Goal: Navigation & Orientation: Find specific page/section

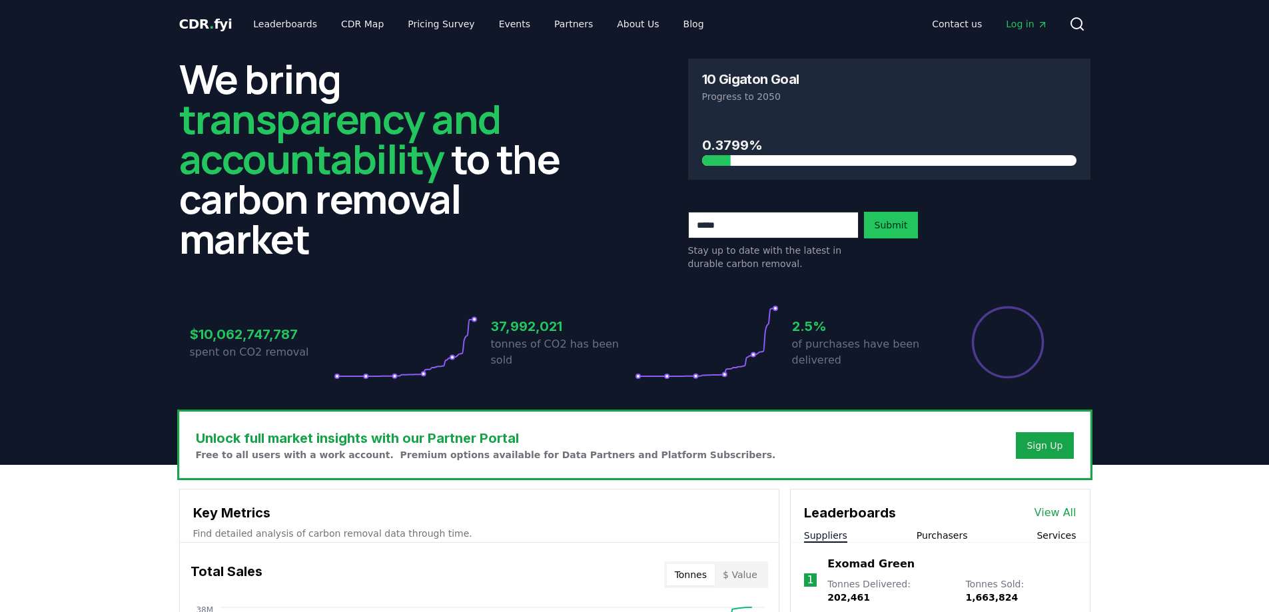
click at [765, 157] on div at bounding box center [889, 160] width 374 height 11
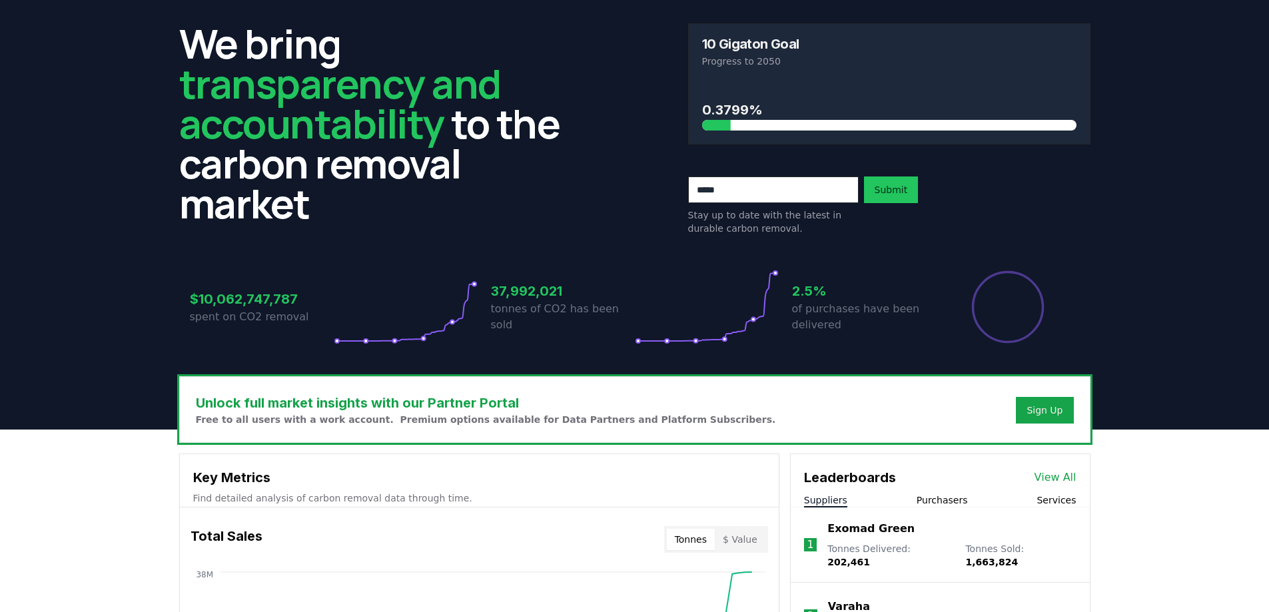
scroll to position [67, 0]
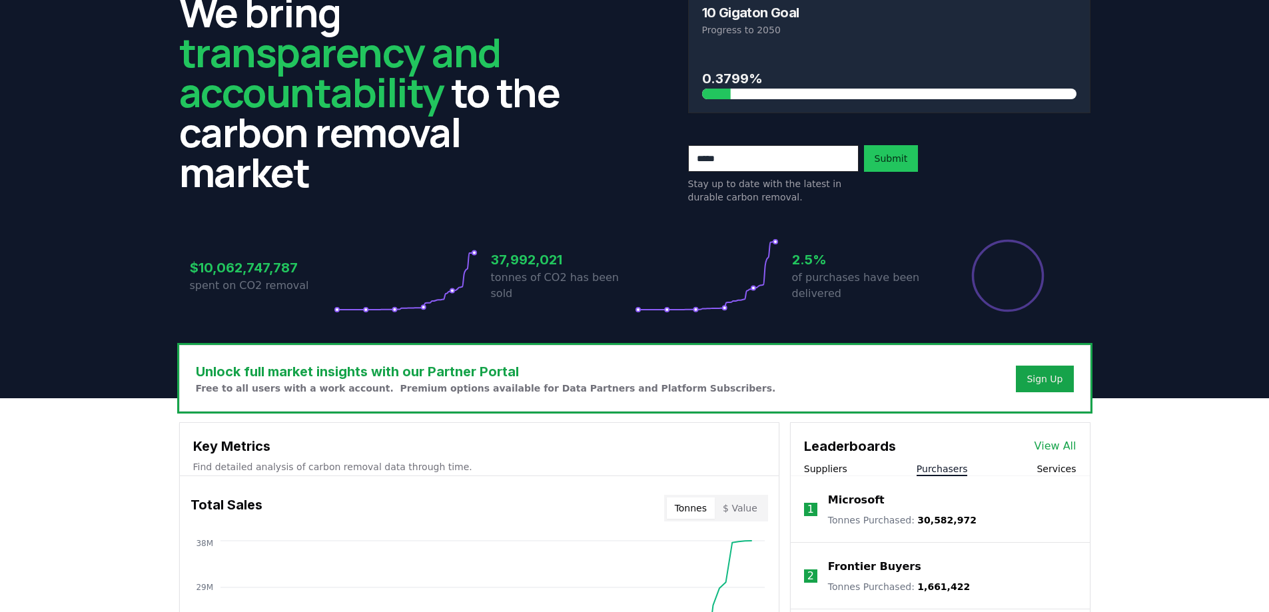
click at [948, 475] on button "Purchasers" at bounding box center [941, 468] width 51 height 13
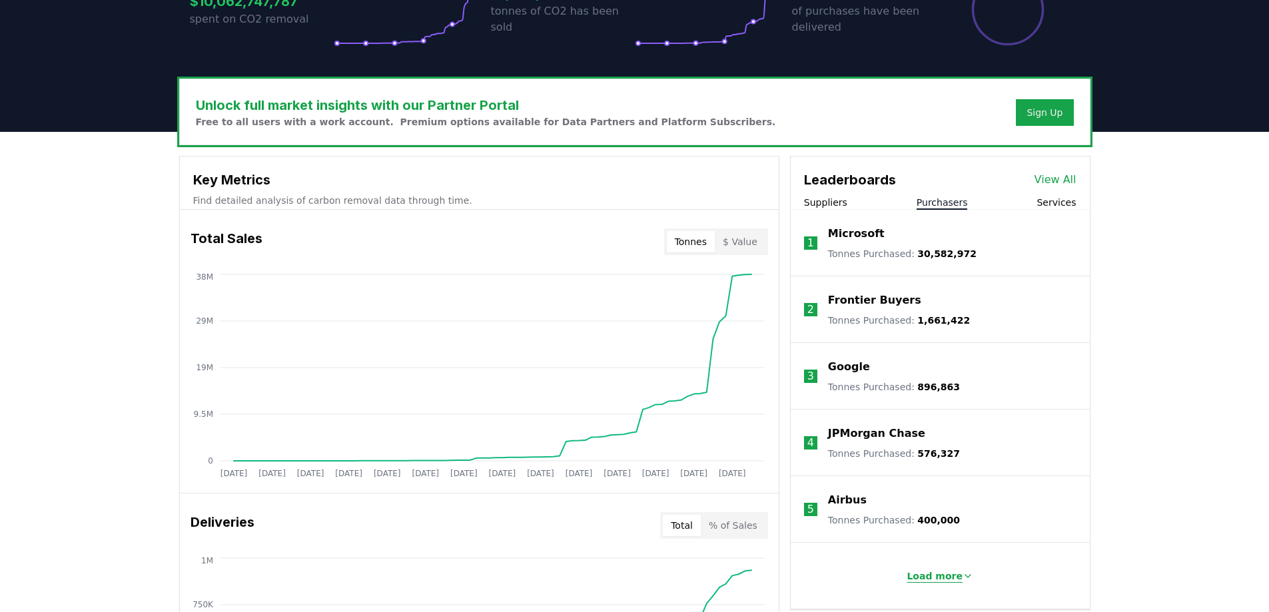
click at [941, 576] on p "Load more" at bounding box center [934, 575] width 56 height 13
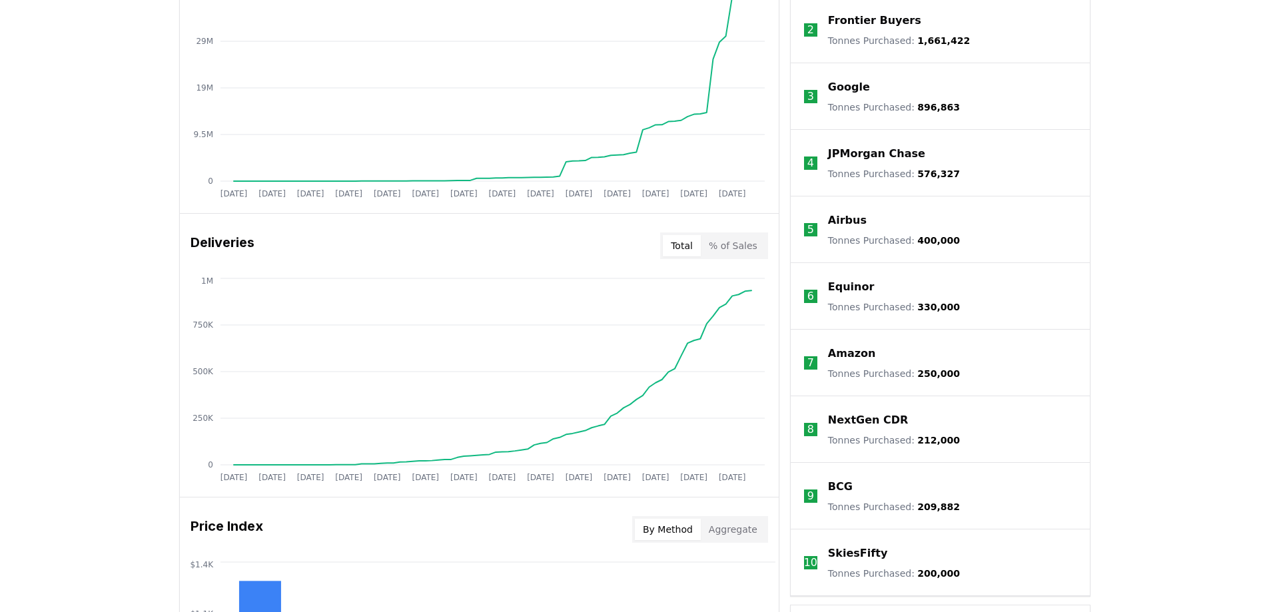
scroll to position [466, 0]
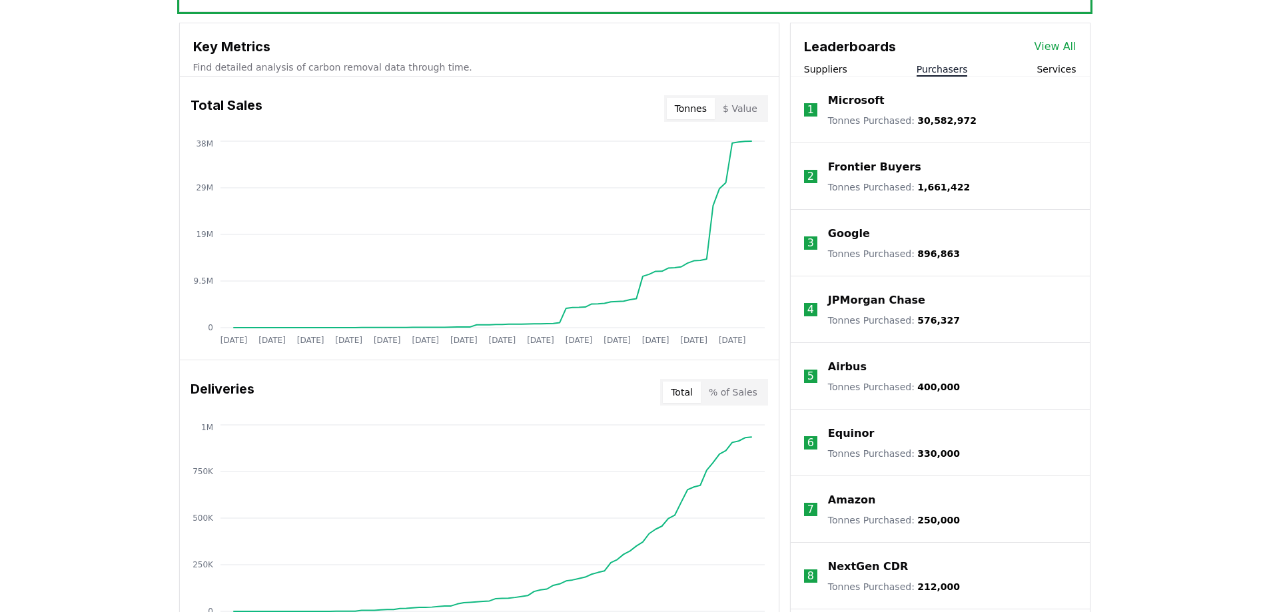
click at [1062, 72] on button "Services" at bounding box center [1055, 69] width 39 height 13
click at [1063, 51] on link "View All" at bounding box center [1055, 47] width 42 height 16
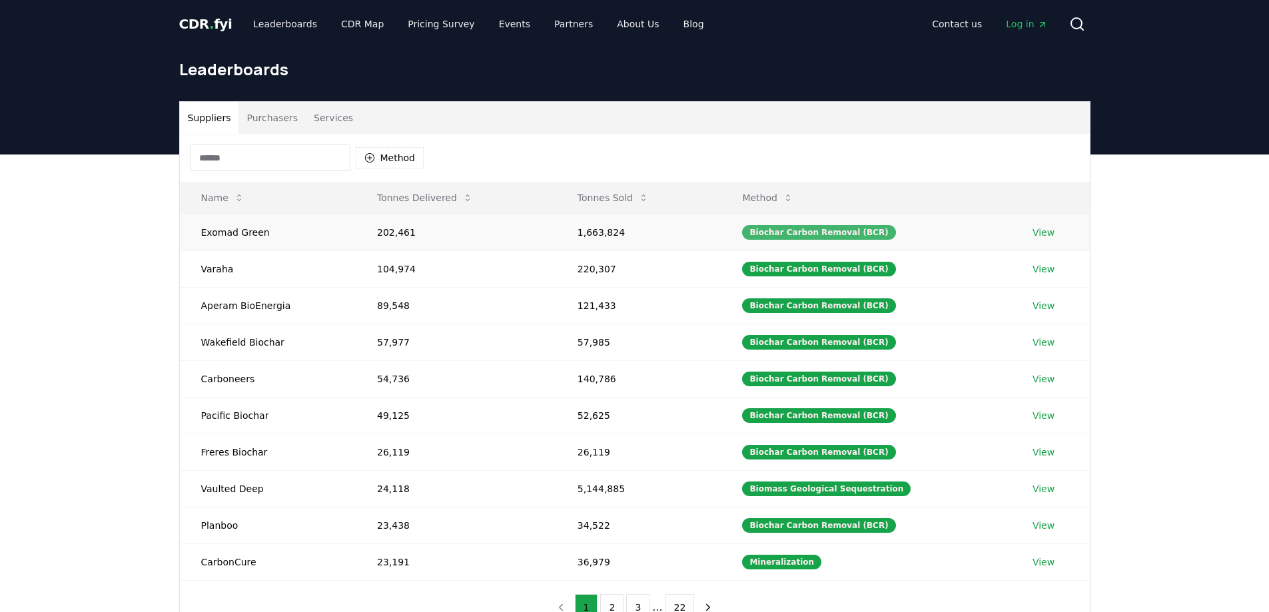
click at [785, 234] on div "Biochar Carbon Removal (BCR)" at bounding box center [818, 232] width 153 height 15
click at [788, 196] on button "Method" at bounding box center [767, 197] width 73 height 27
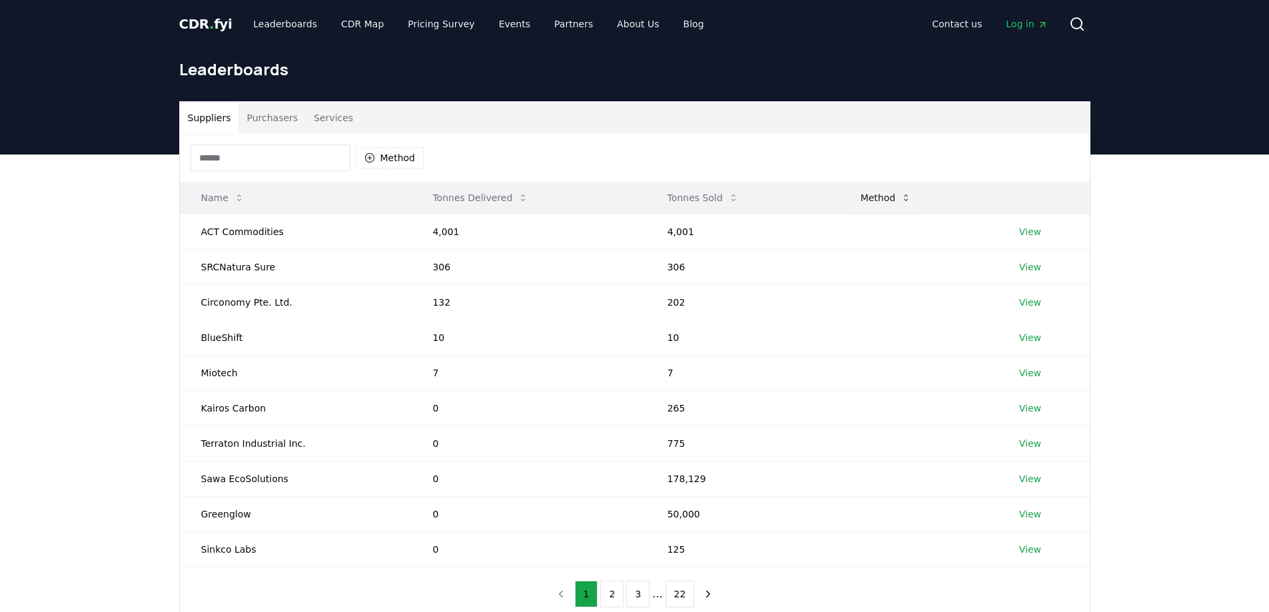
click at [865, 199] on button "Method" at bounding box center [886, 197] width 73 height 27
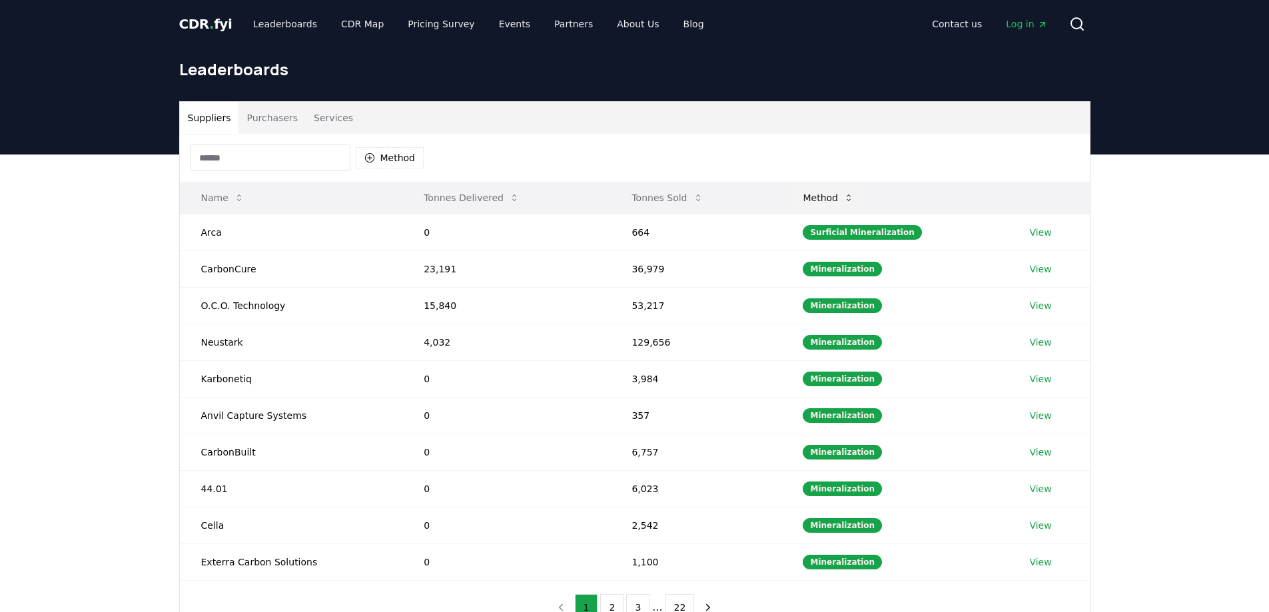
click at [839, 193] on button "Method" at bounding box center [828, 197] width 73 height 27
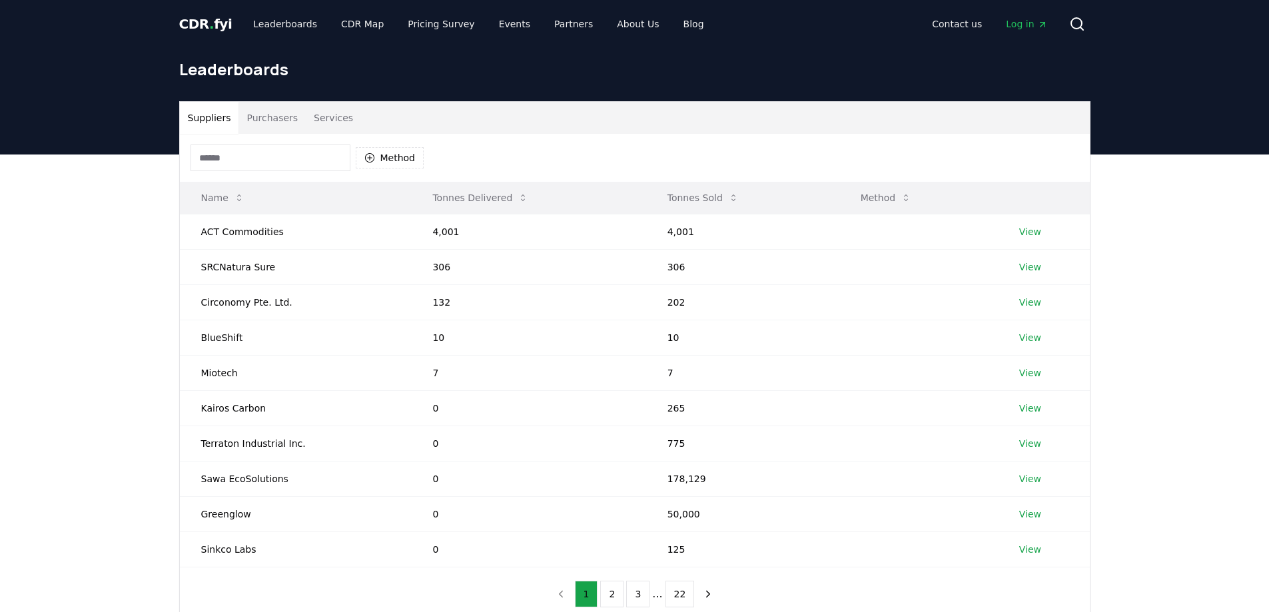
drag, startPoint x: 889, startPoint y: 198, endPoint x: 895, endPoint y: 199, distance: 6.8
click at [889, 198] on button "Method" at bounding box center [886, 197] width 73 height 27
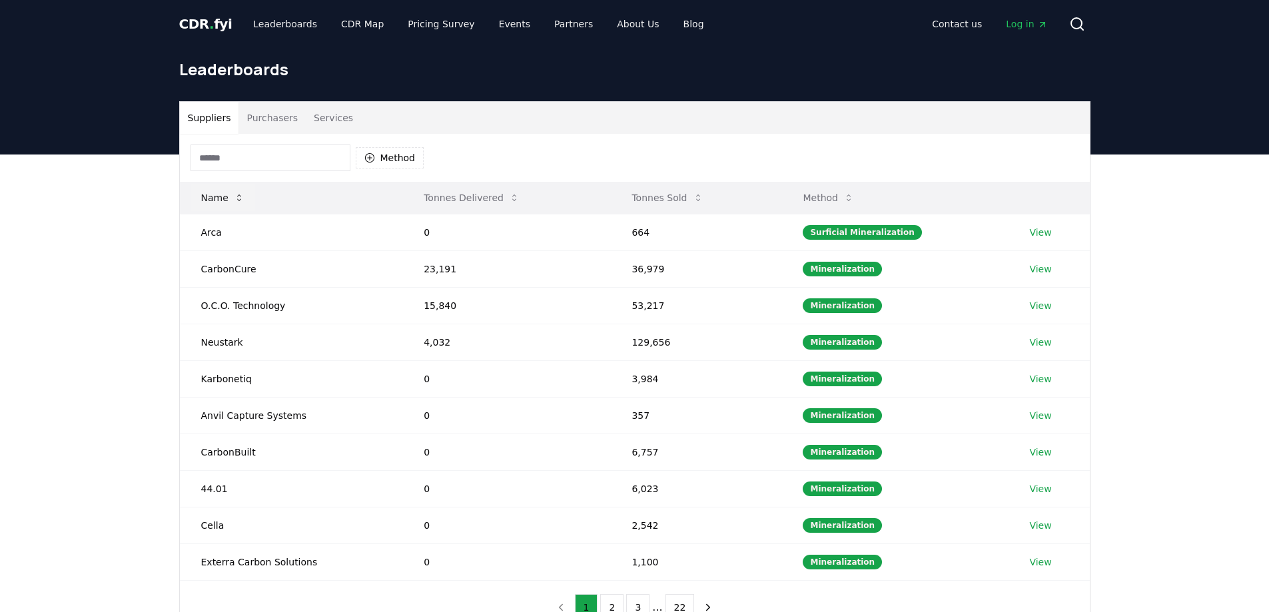
click at [222, 198] on button "Name" at bounding box center [222, 197] width 65 height 27
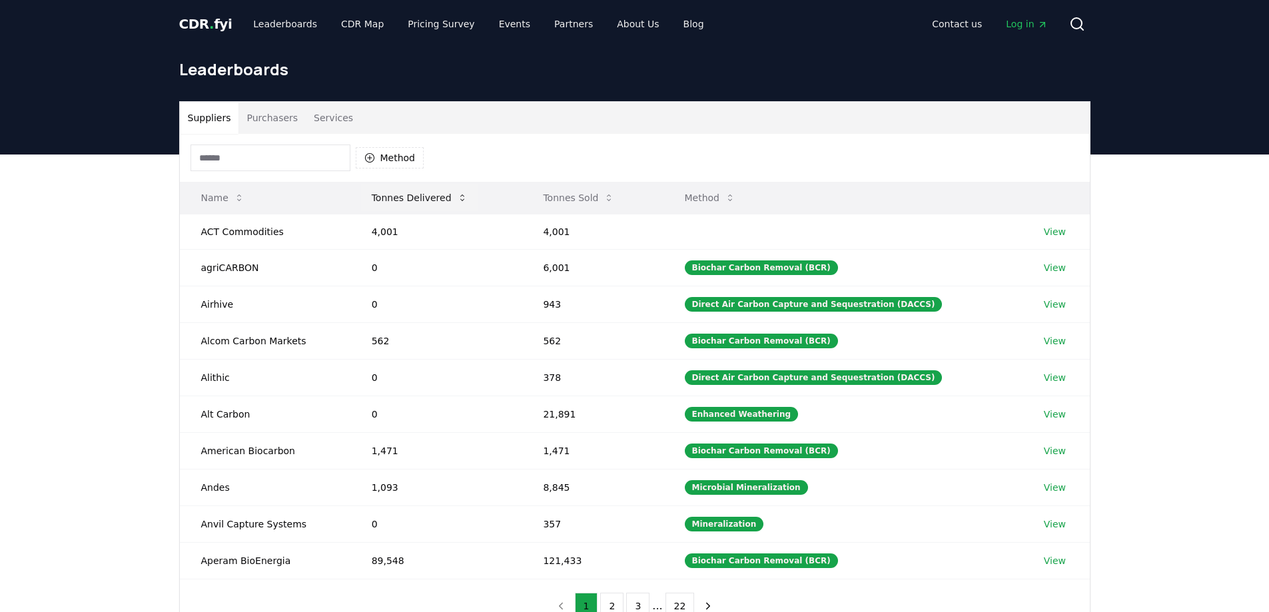
drag, startPoint x: 408, startPoint y: 204, endPoint x: 446, endPoint y: 204, distance: 38.6
click at [408, 204] on button "Tonnes Delivered" at bounding box center [419, 197] width 117 height 27
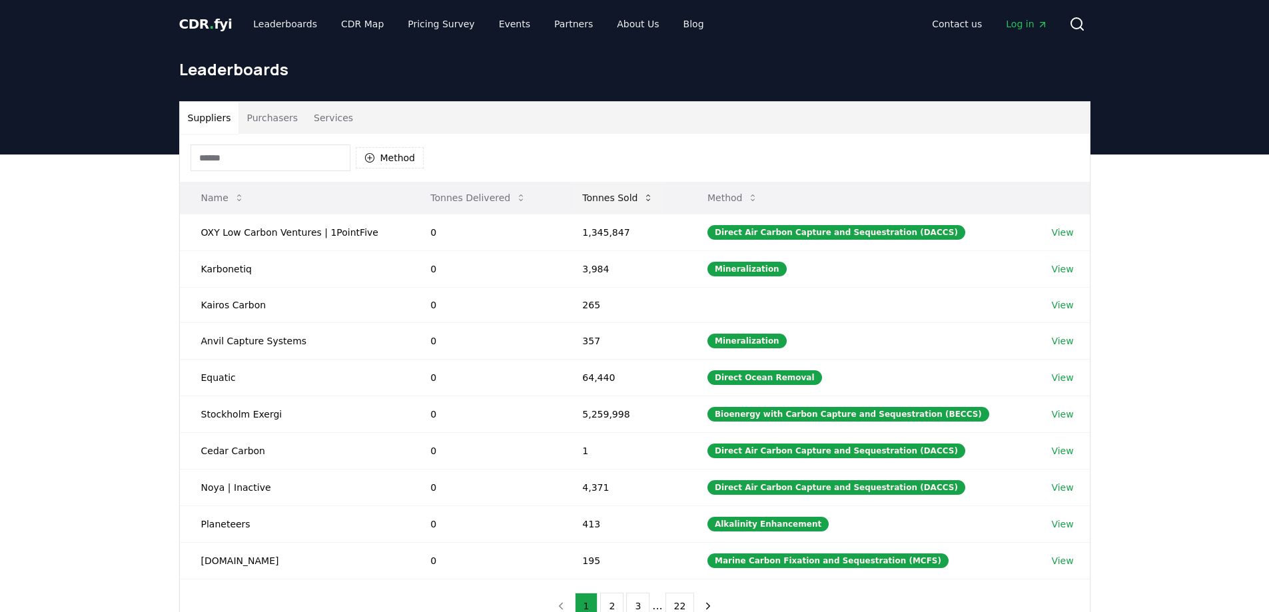
click at [604, 204] on button "Tonnes Sold" at bounding box center [617, 197] width 93 height 27
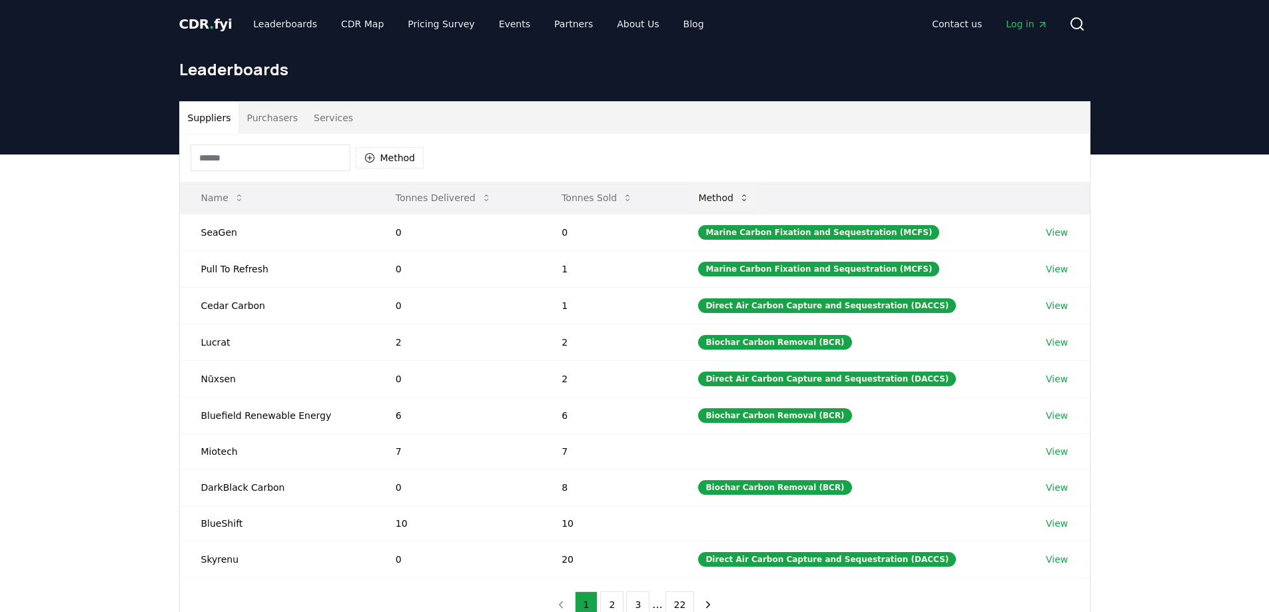
click at [731, 200] on button "Method" at bounding box center [723, 197] width 73 height 27
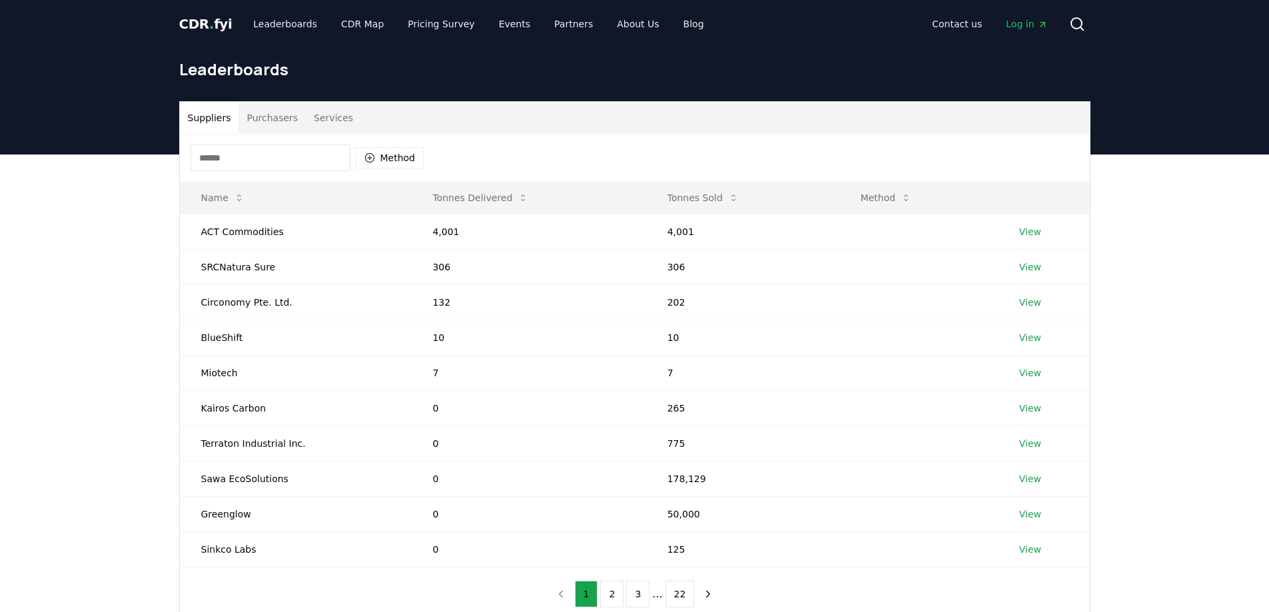
click at [276, 129] on button "Purchasers" at bounding box center [271, 118] width 67 height 32
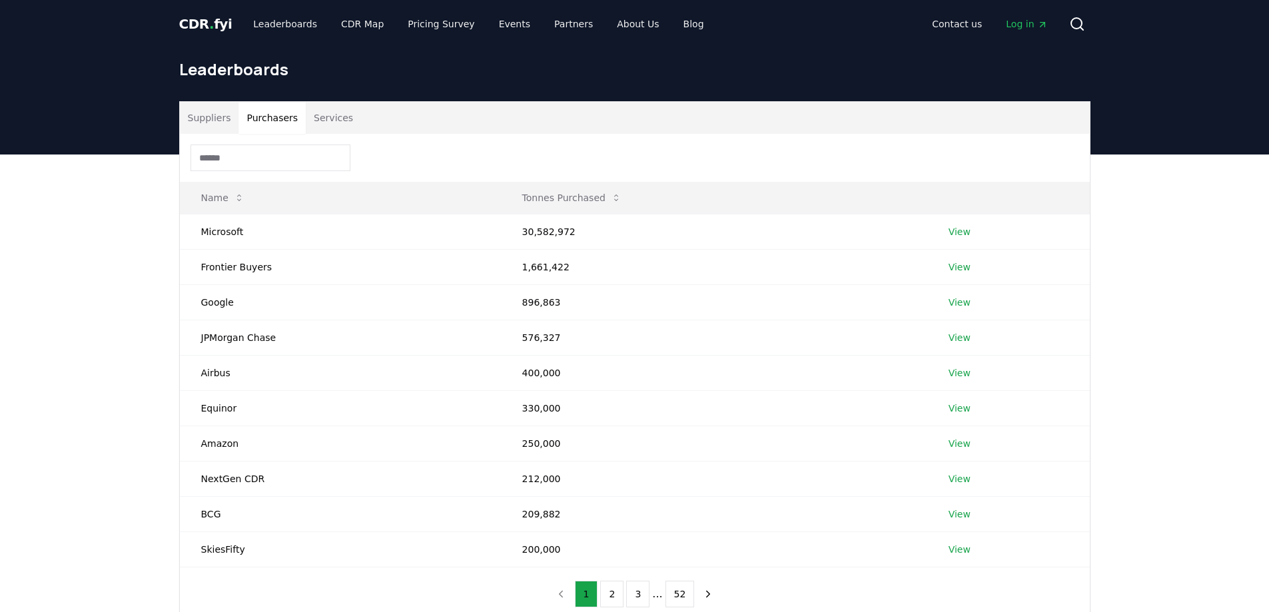
click at [338, 114] on button "Services" at bounding box center [333, 118] width 55 height 32
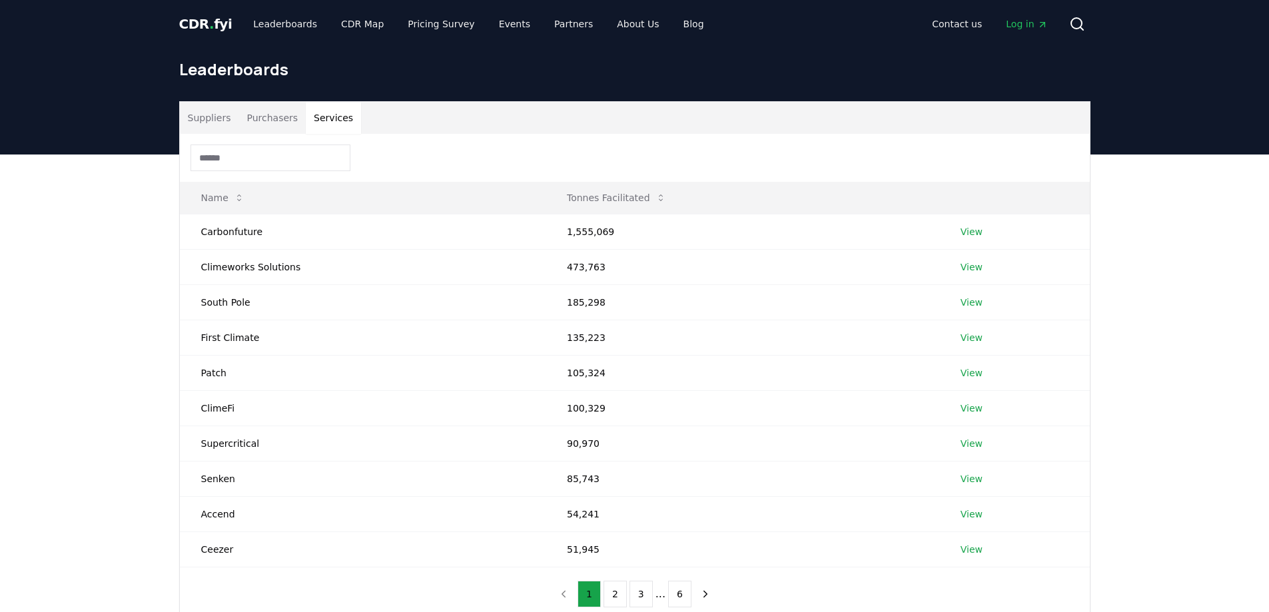
click at [196, 35] on div "CDR . fyi Leaderboards CDR Map Pricing Survey Events Partners About Us Blog" at bounding box center [447, 24] width 536 height 24
click at [197, 27] on span "CDR . fyi" at bounding box center [205, 24] width 53 height 16
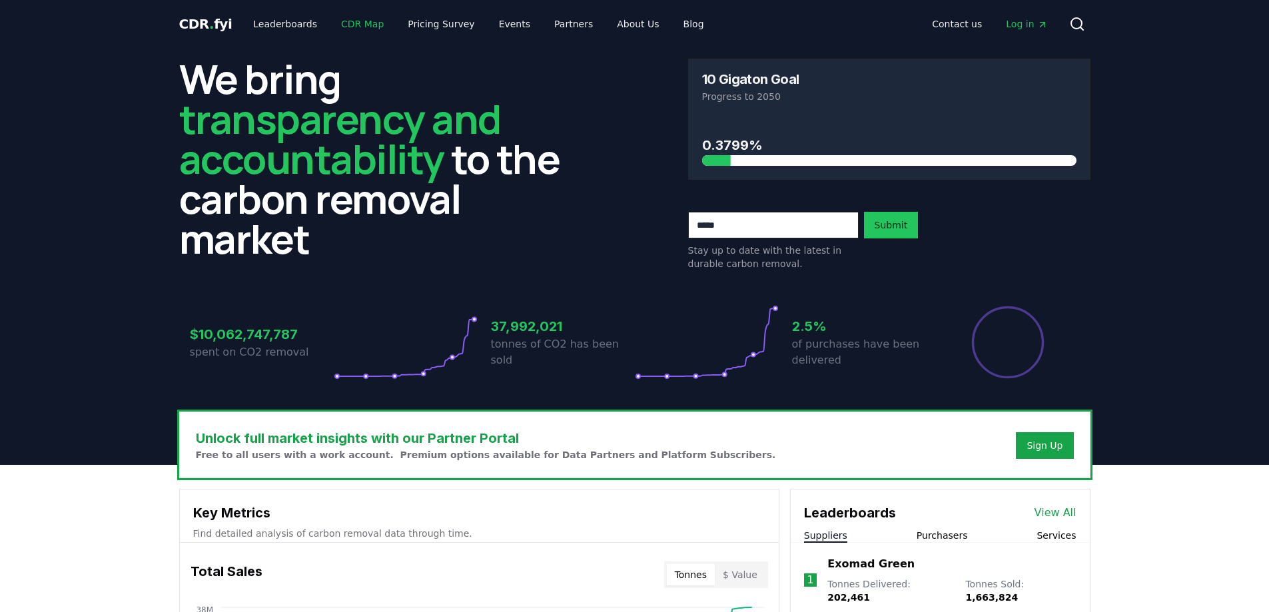
click at [358, 19] on link "CDR Map" at bounding box center [362, 24] width 64 height 24
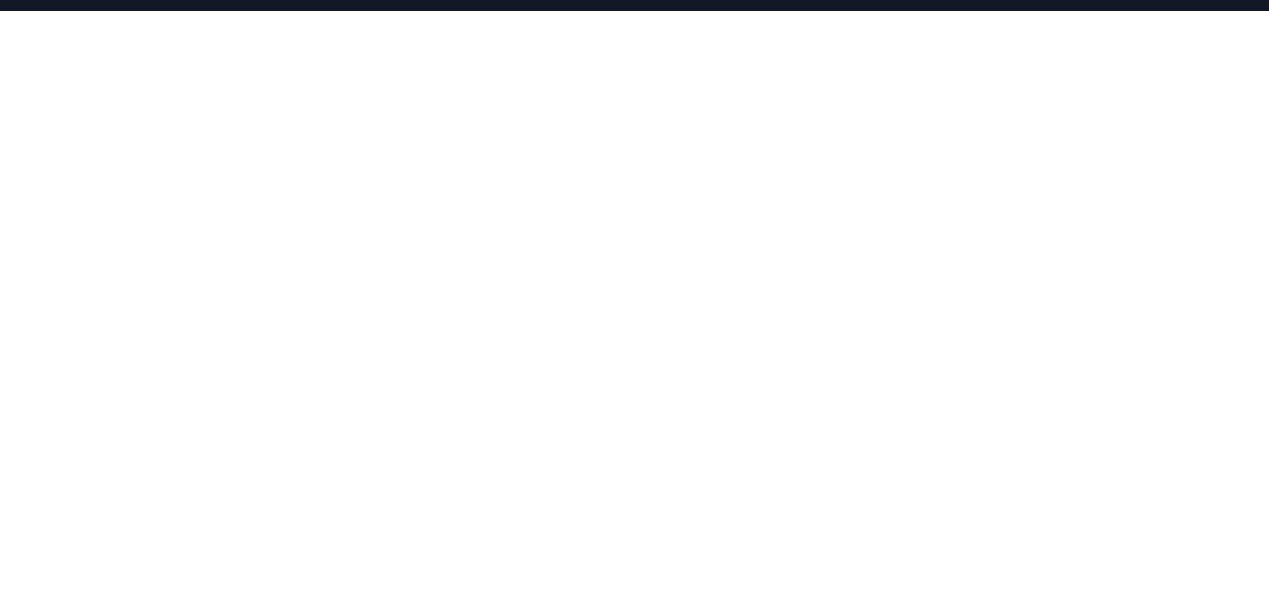
scroll to position [266, 0]
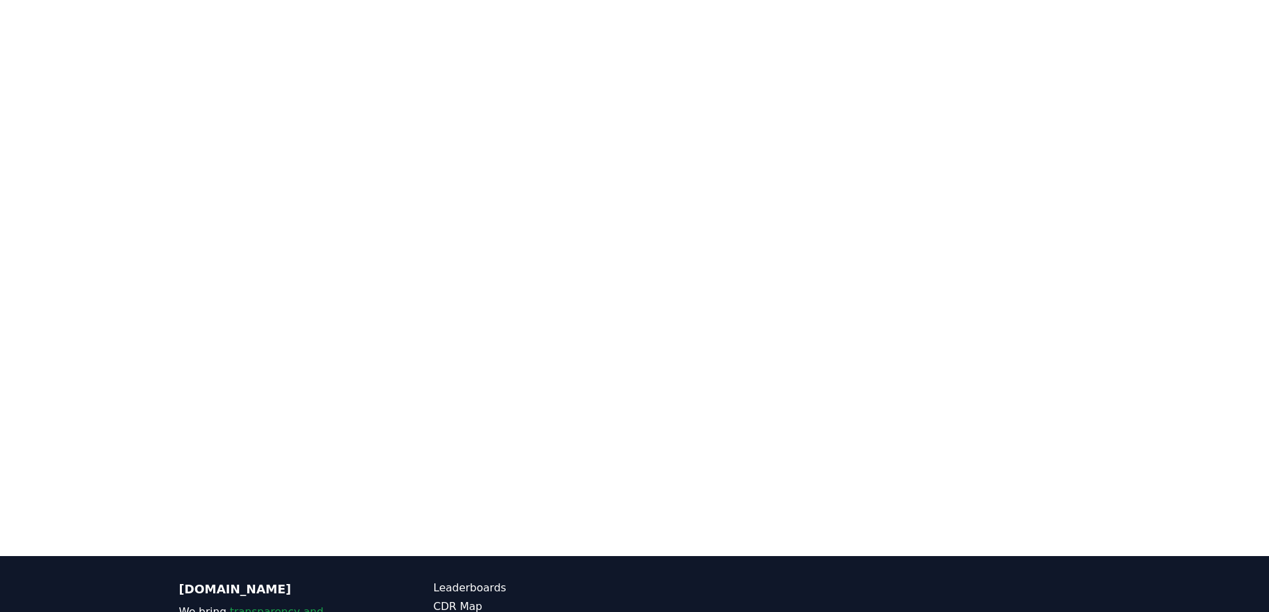
click at [144, 177] on div at bounding box center [634, 250] width 1269 height 612
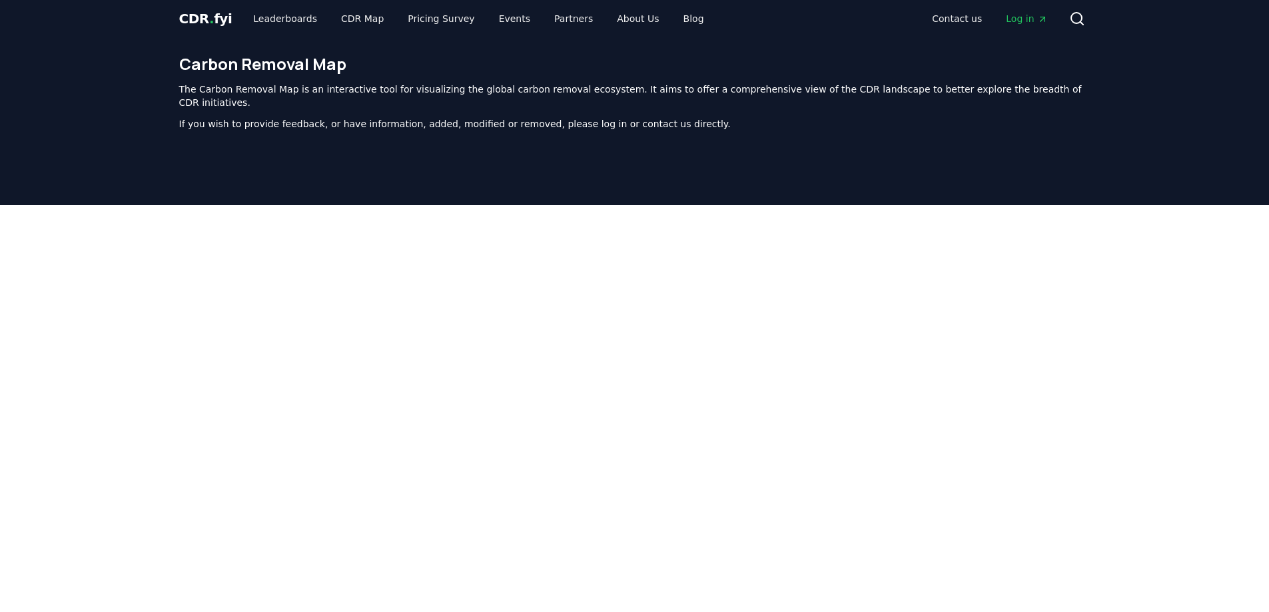
scroll to position [0, 0]
